Goal: Task Accomplishment & Management: Complete application form

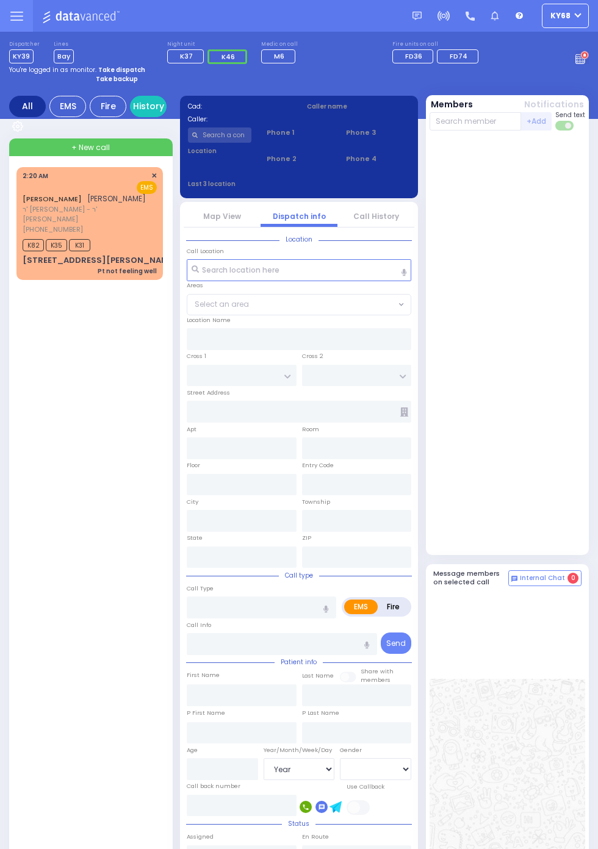
select select "Year"
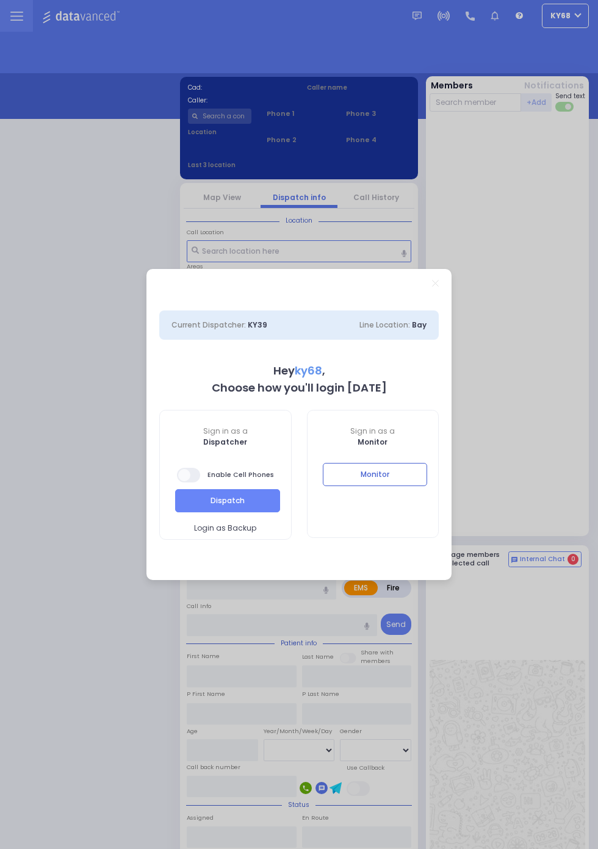
select select "12"
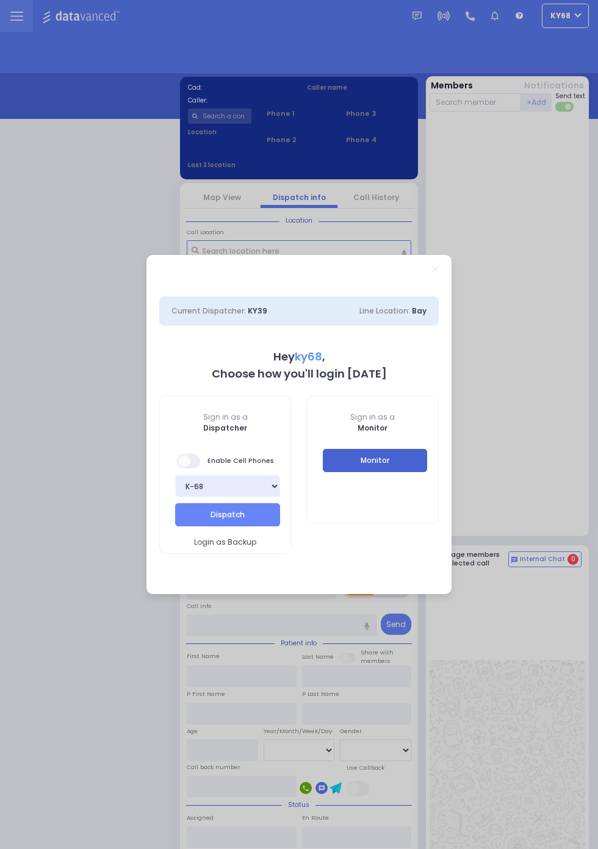
click at [428, 472] on button "Monitor" at bounding box center [375, 460] width 105 height 23
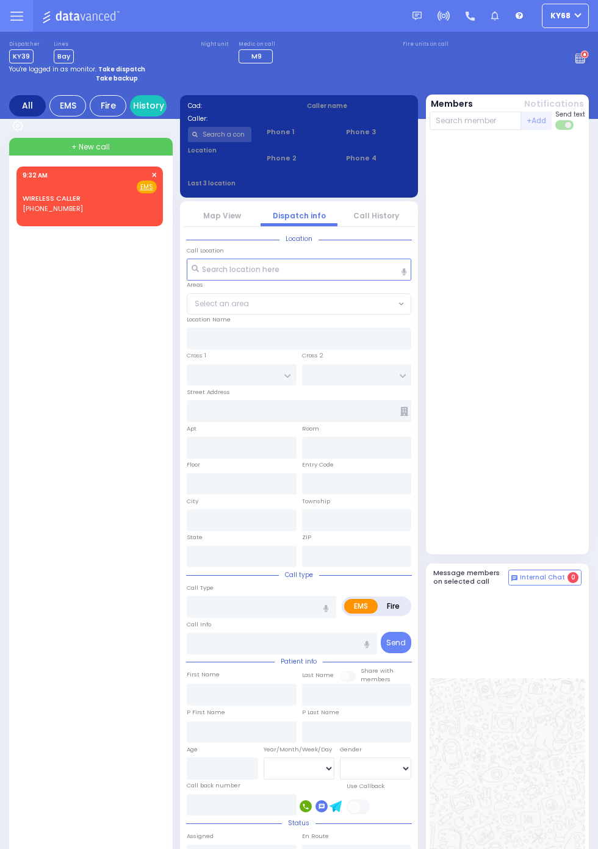
click at [589, 59] on circle at bounding box center [584, 55] width 9 height 9
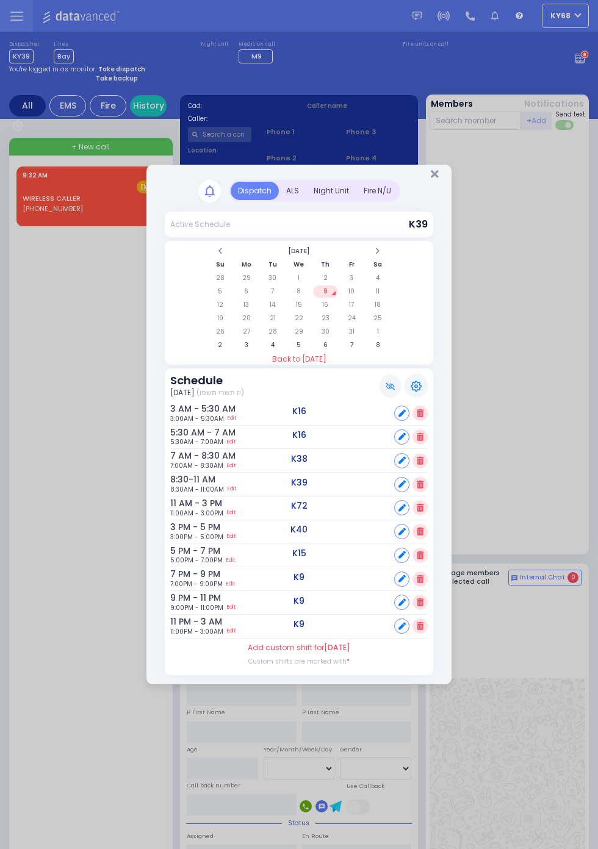
click at [306, 200] on div "ALS" at bounding box center [292, 191] width 27 height 18
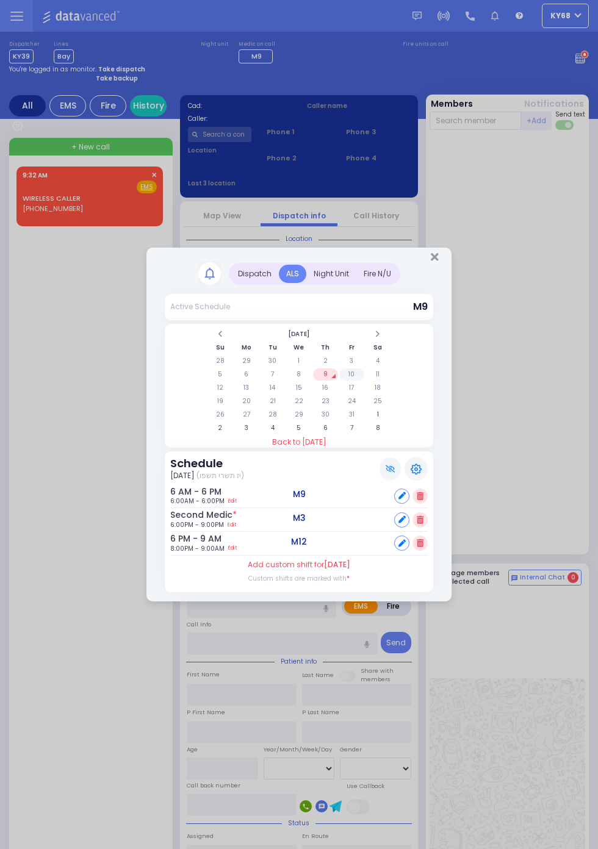
click at [353, 376] on td "10" at bounding box center [351, 374] width 25 height 12
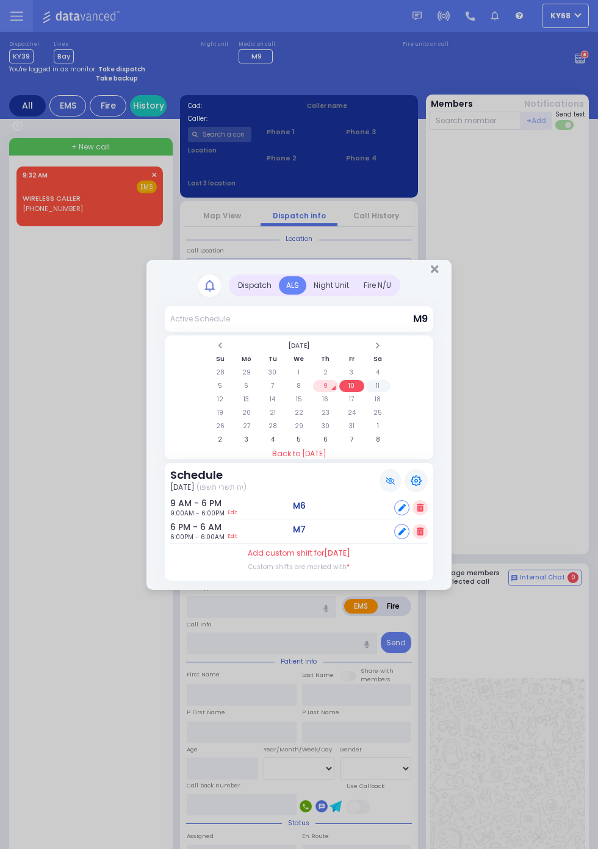
click at [390, 392] on td "11" at bounding box center [377, 386] width 25 height 12
click at [232, 406] on td "12" at bounding box center [219, 399] width 25 height 12
click at [259, 406] on td "13" at bounding box center [246, 399] width 25 height 12
click at [285, 419] on td "21" at bounding box center [272, 413] width 25 height 12
click at [246, 413] on td "20" at bounding box center [246, 413] width 25 height 12
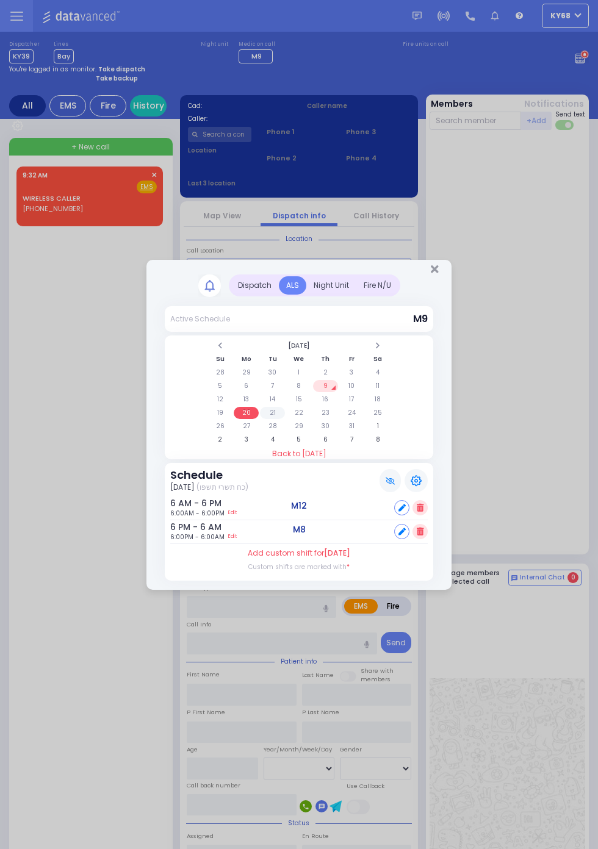
click at [275, 409] on td "21" at bounding box center [272, 413] width 25 height 12
click at [296, 412] on td "22" at bounding box center [298, 413] width 25 height 12
click at [338, 419] on td "23" at bounding box center [325, 413] width 25 height 12
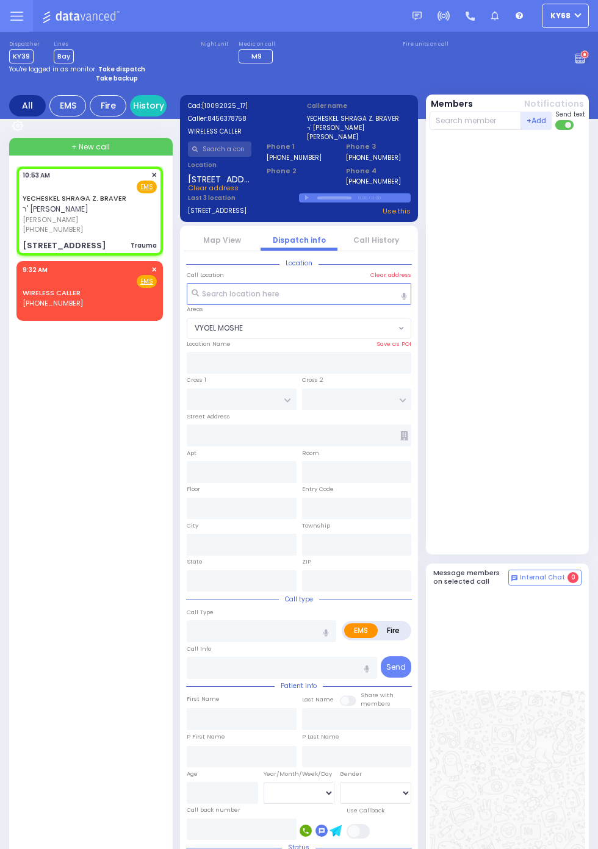
select select "VYOEL MOSHE"
type input "CHUST RD"
type input "[GEOGRAPHIC_DATA]"
type input "[STREET_ADDRESS]"
type input "206"
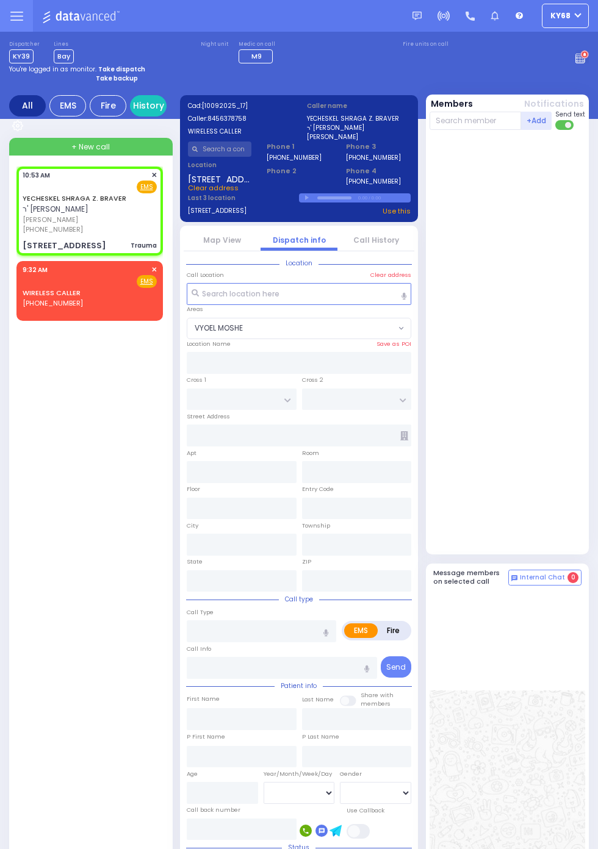
type input "Kiryas Joel"
type input "New York"
type input "10950"
type input "Trauma"
radio input "true"
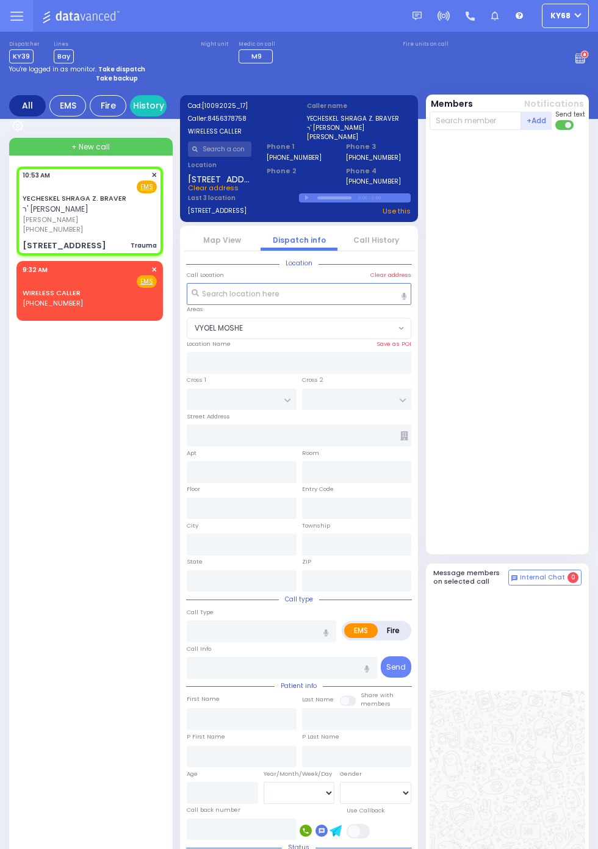
type input "YECHESKEL SHRAGA Z."
type input "BRAVER"
type input "2"
select select "Year"
type input "10:53"
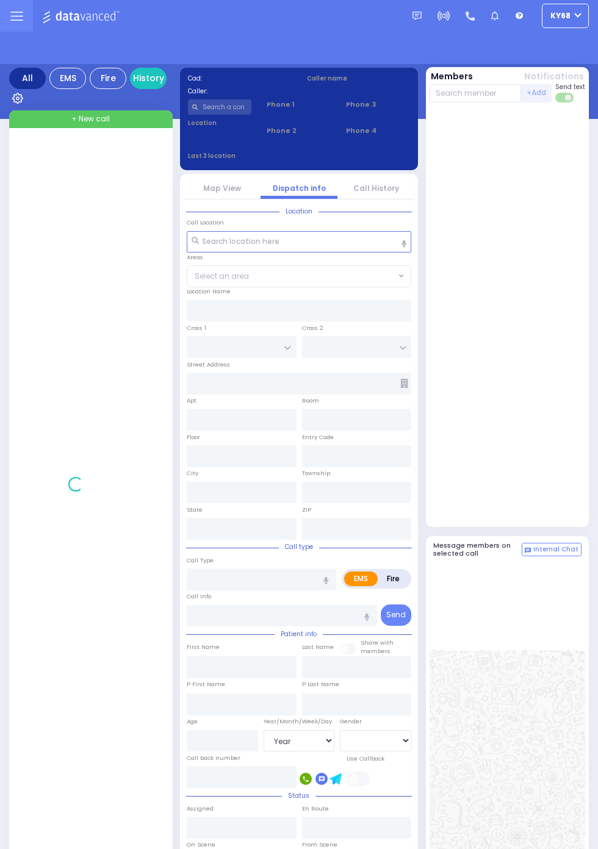
select select "Year"
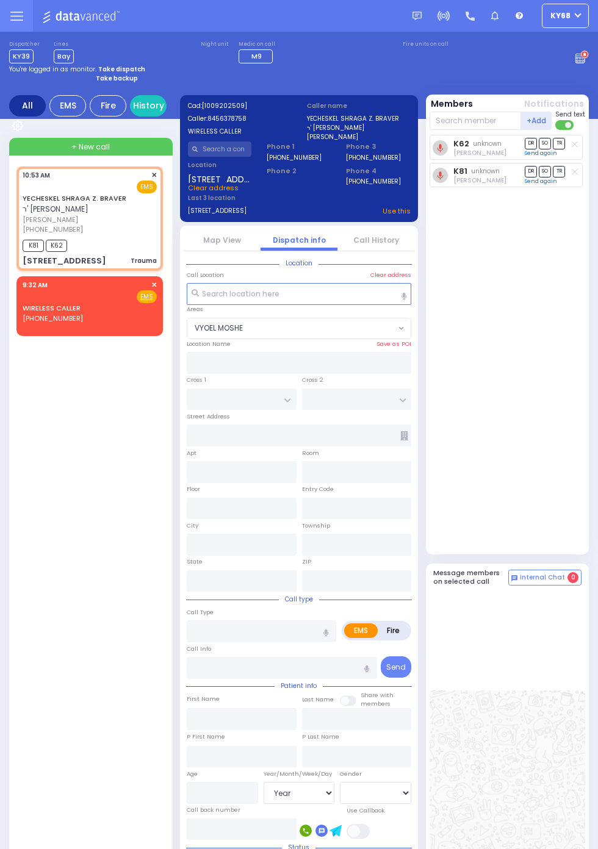
select select "VYOEL MOSHE"
type input "CHUST RD"
type input "[GEOGRAPHIC_DATA]"
type input "[STREET_ADDRESS]"
type input "206"
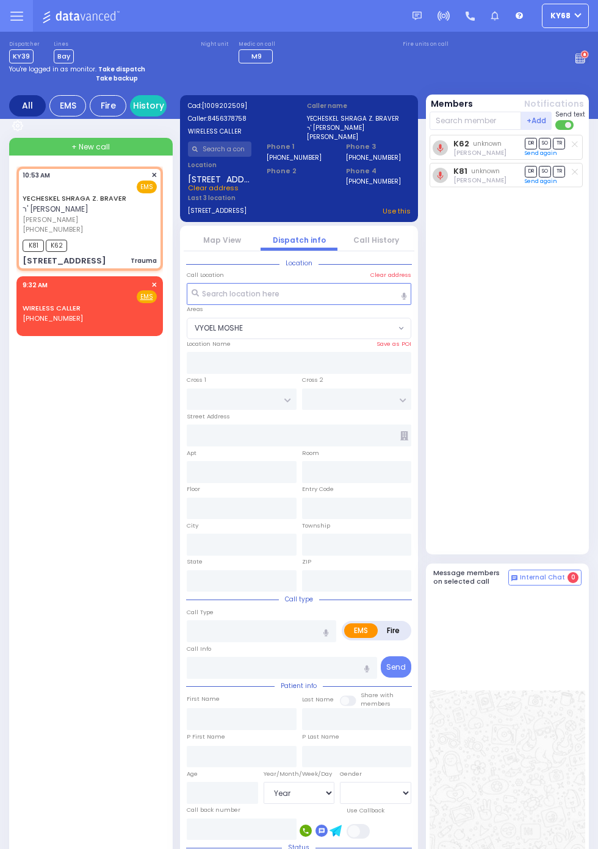
type input "Kiryas Joel"
type input "New York"
type input "10950"
type input "Trauma"
radio input "true"
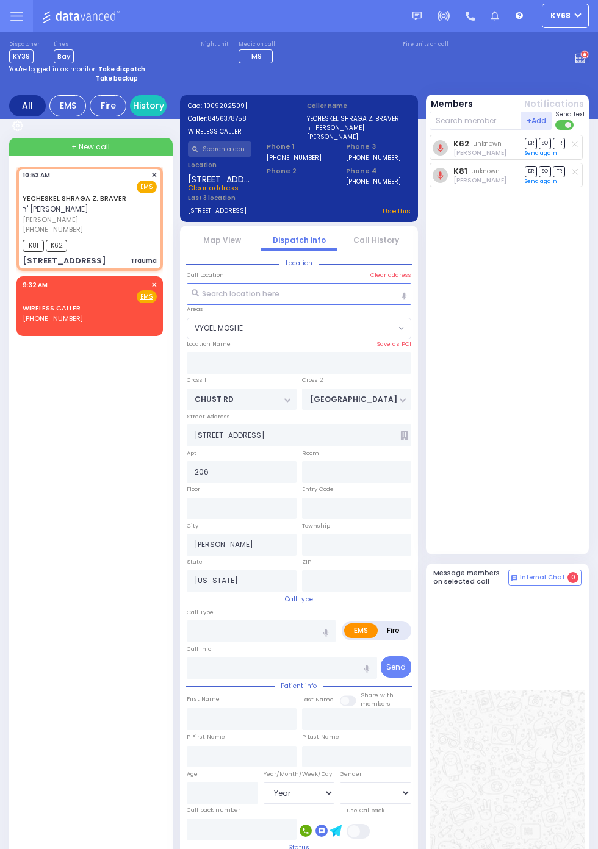
type input "YECHESKEL SHRAGA Z."
type input "BRAVER"
type input "2"
select select "Year"
type input "10:53"
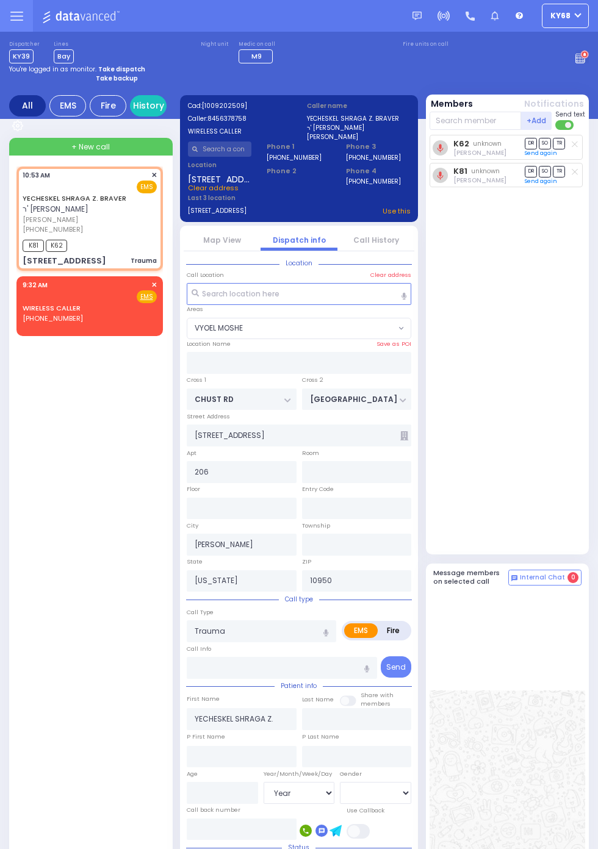
type input "10:55"
select select "VYOEL MOSHE"
radio input "true"
select select "Year"
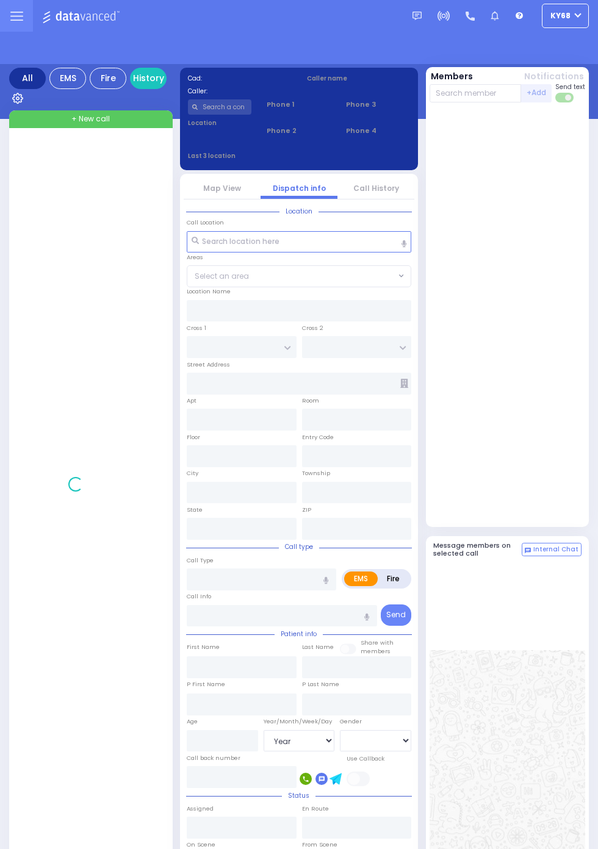
select select "Year"
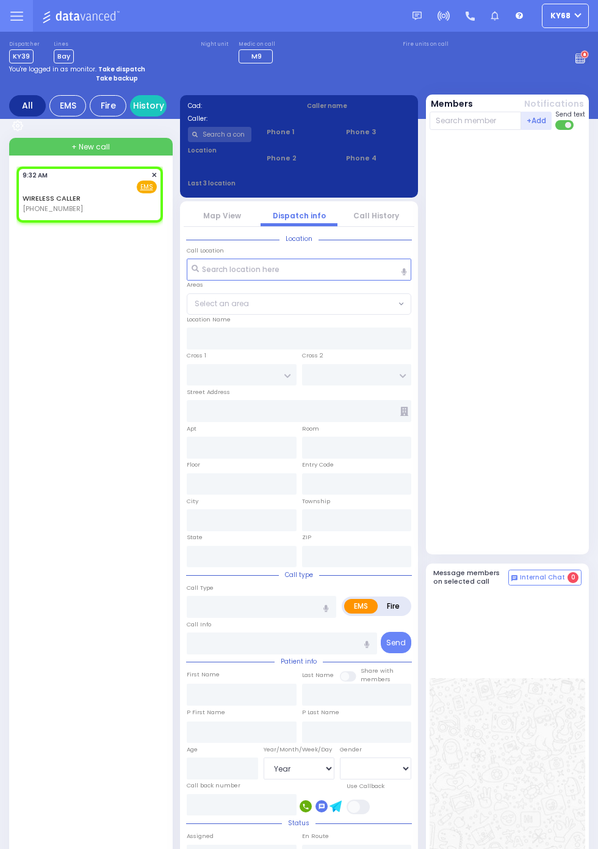
select select
radio input "true"
select select
type input "09:32"
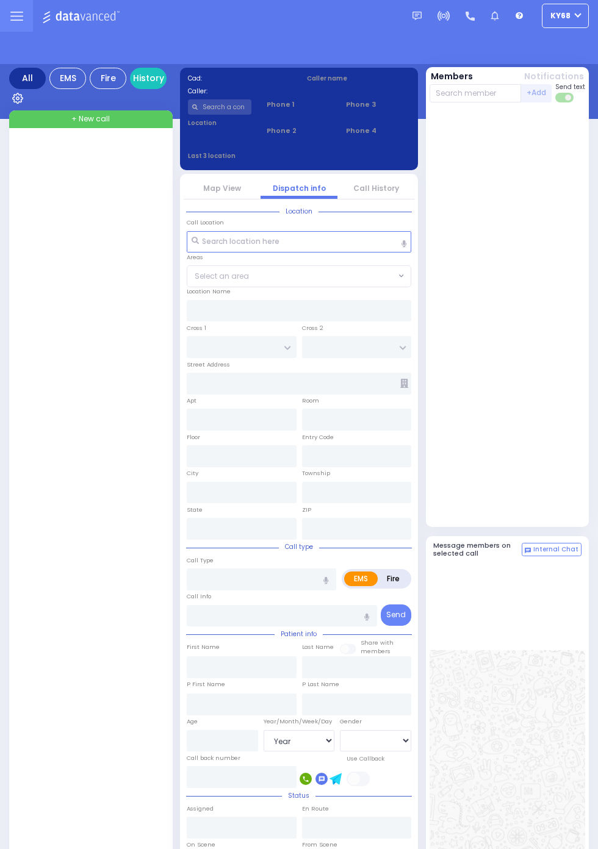
select select "Year"
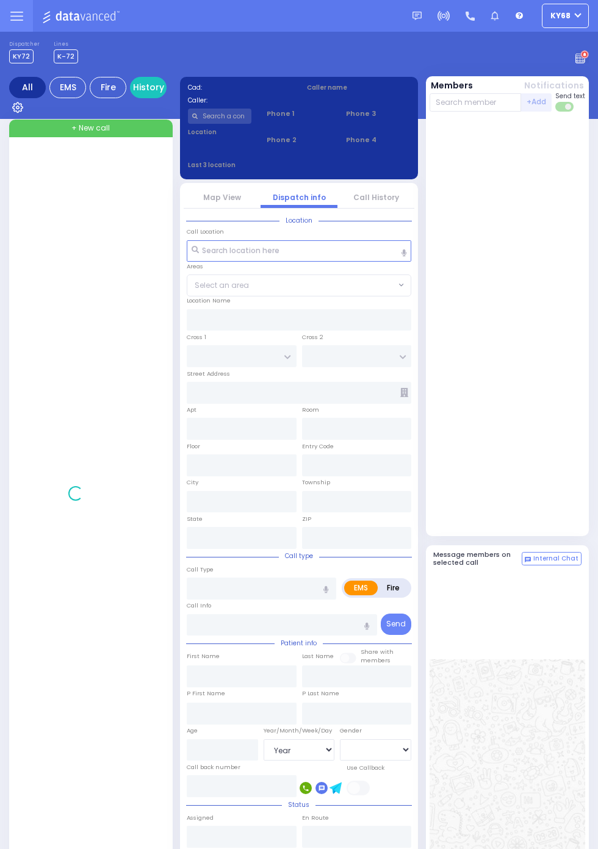
select select "Year"
